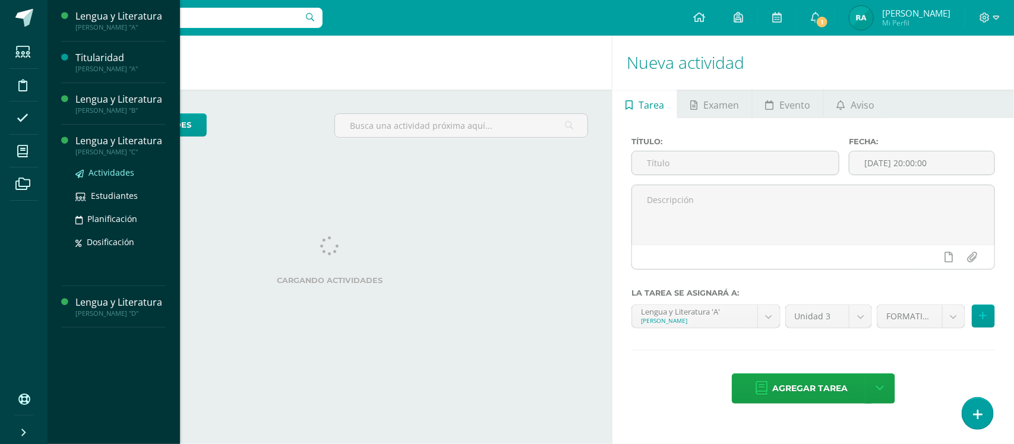
click at [109, 172] on span "Actividades" at bounding box center [112, 172] width 46 height 11
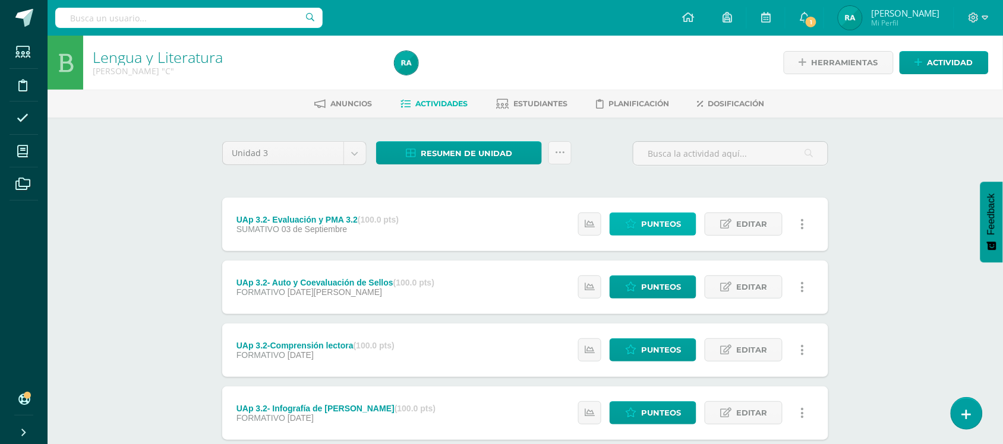
click at [666, 222] on span "Punteos" at bounding box center [661, 224] width 40 height 22
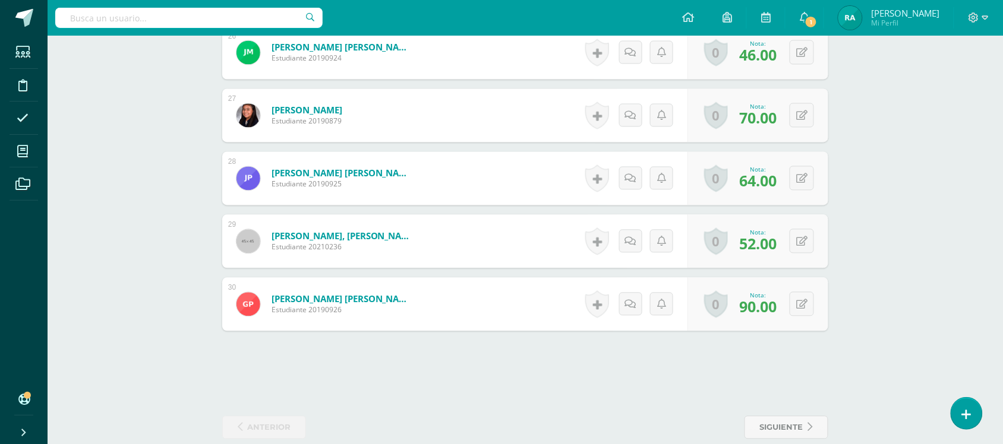
scroll to position [1979, 0]
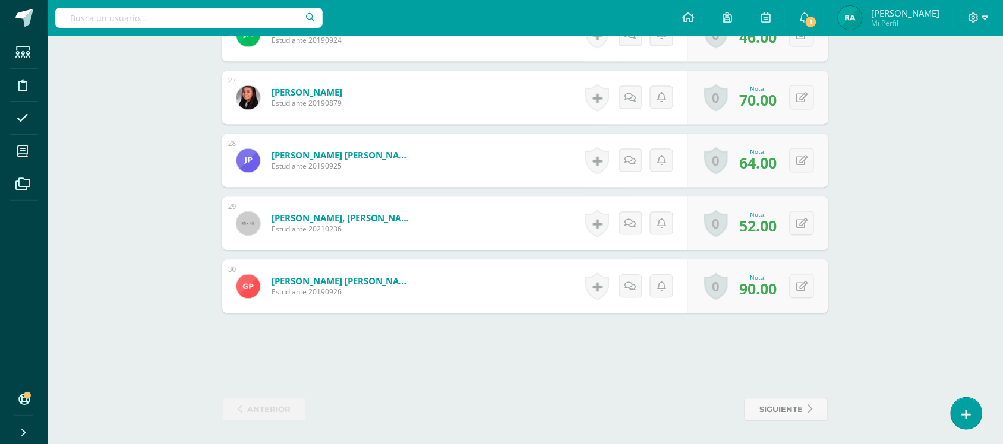
click at [668, 201] on div "Historial de actividad No hay historial para esta actividad Agregar Comentarios…" at bounding box center [634, 223] width 107 height 53
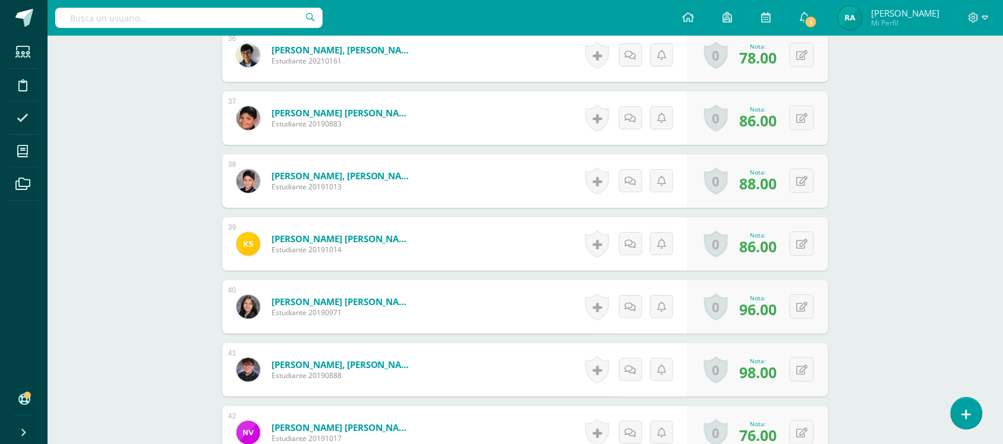
scroll to position [2590, 0]
click at [514, 370] on form "[PERSON_NAME], [PERSON_NAME] Estudiante 20190888 Nota 98.00 0 [GEOGRAPHIC_DATA]…" at bounding box center [525, 369] width 606 height 53
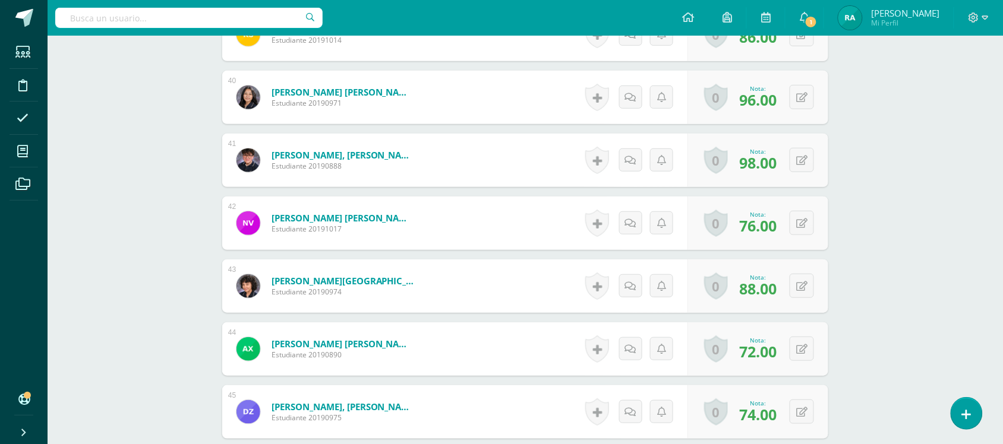
scroll to position [2784, 0]
